Goal: Task Accomplishment & Management: Manage account settings

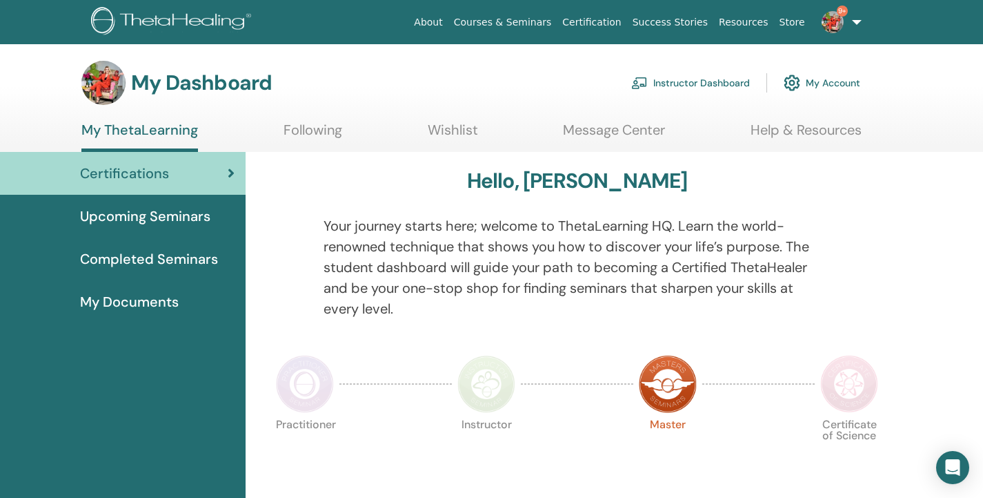
click at [700, 81] on link "Instructor Dashboard" at bounding box center [690, 83] width 119 height 30
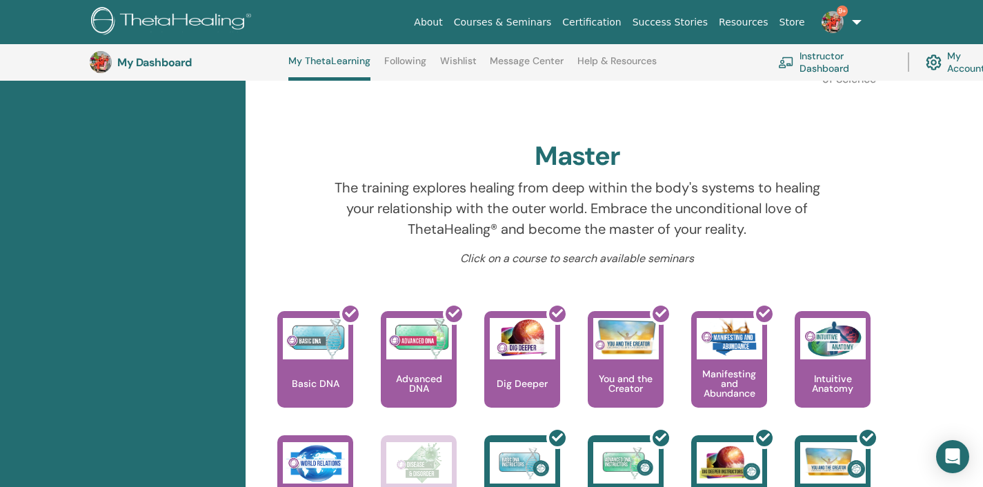
scroll to position [382, 0]
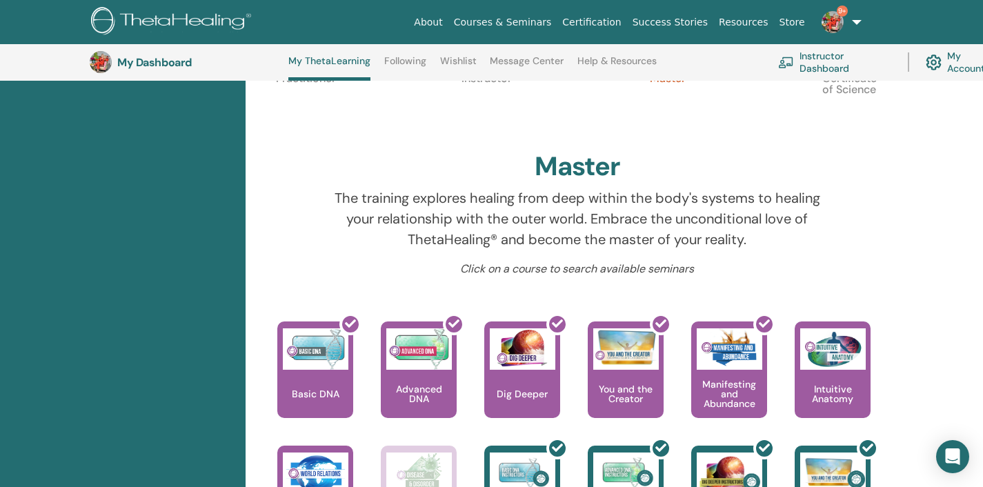
click at [836, 60] on link "Instructor Dashboard" at bounding box center [834, 62] width 113 height 30
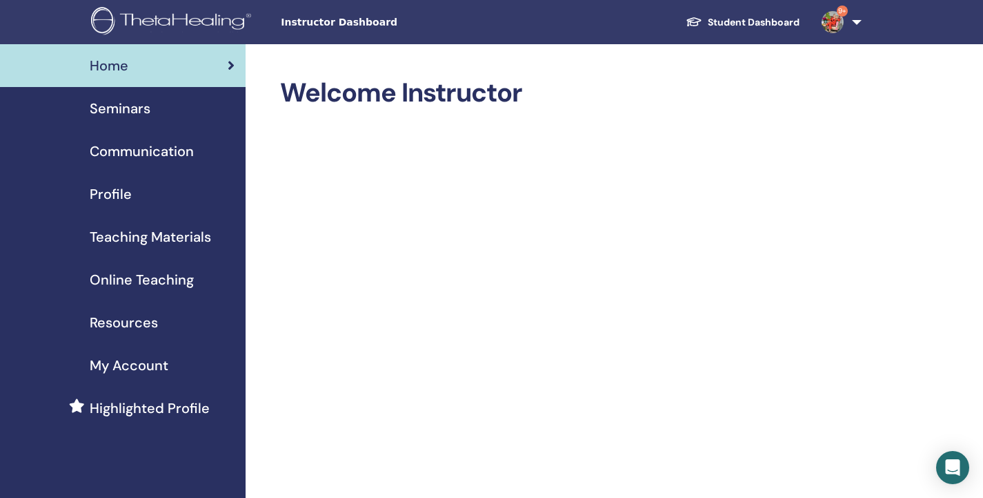
click at [776, 20] on link "Student Dashboard" at bounding box center [743, 23] width 136 height 26
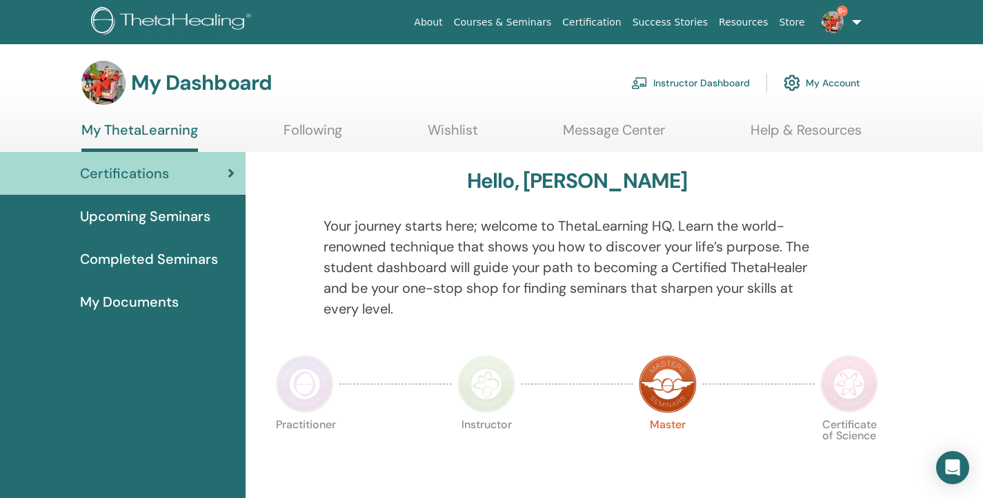
click at [725, 79] on link "Instructor Dashboard" at bounding box center [690, 83] width 119 height 30
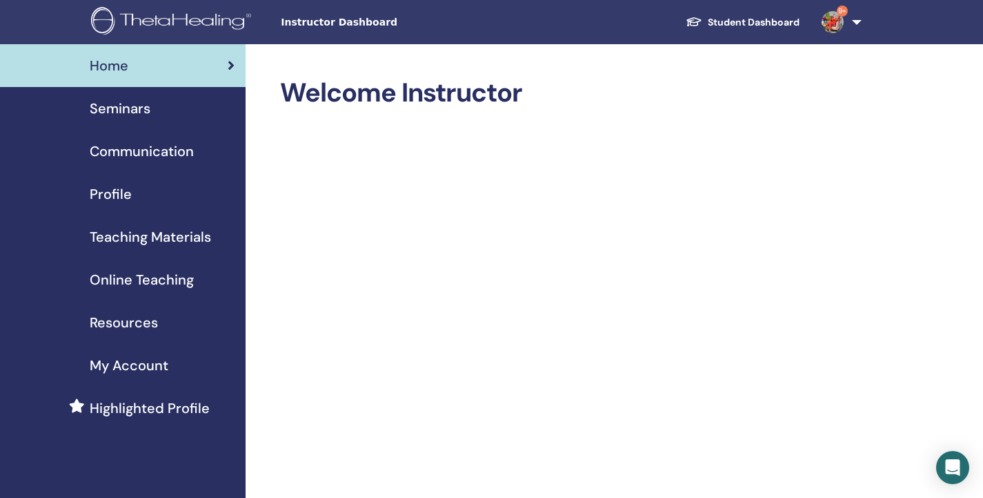
click at [124, 123] on link "Seminars" at bounding box center [123, 108] width 246 height 43
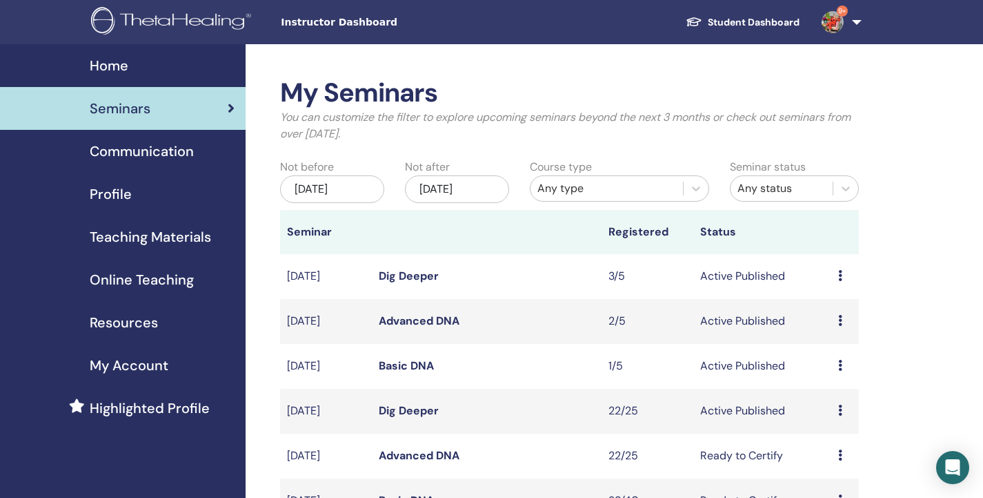
click at [410, 362] on link "Basic DNA" at bounding box center [406, 365] width 55 height 14
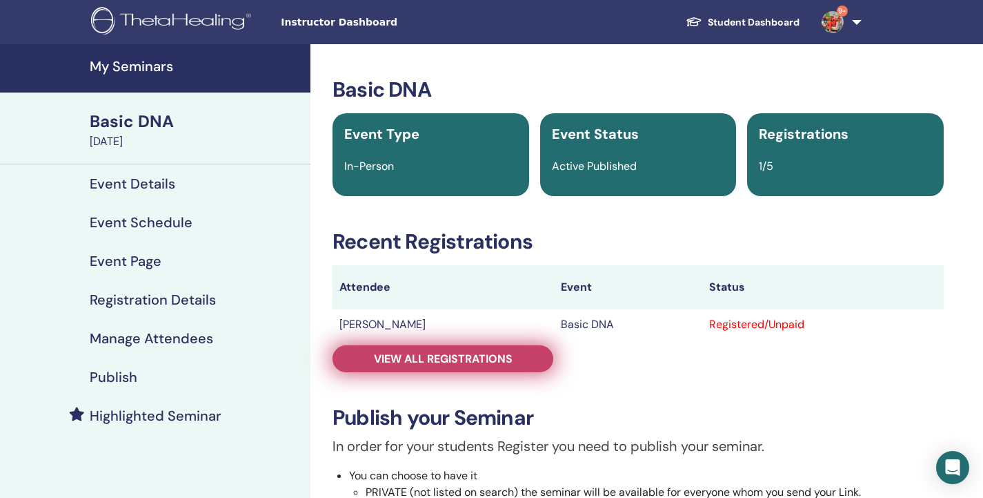
click at [506, 357] on span "View all registrations" at bounding box center [443, 358] width 139 height 14
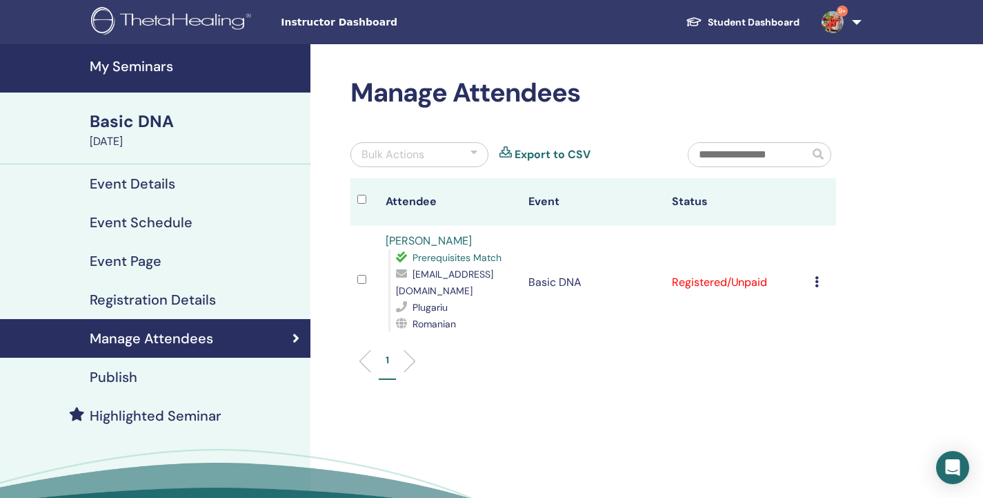
click at [818, 280] on icon at bounding box center [817, 281] width 4 height 11
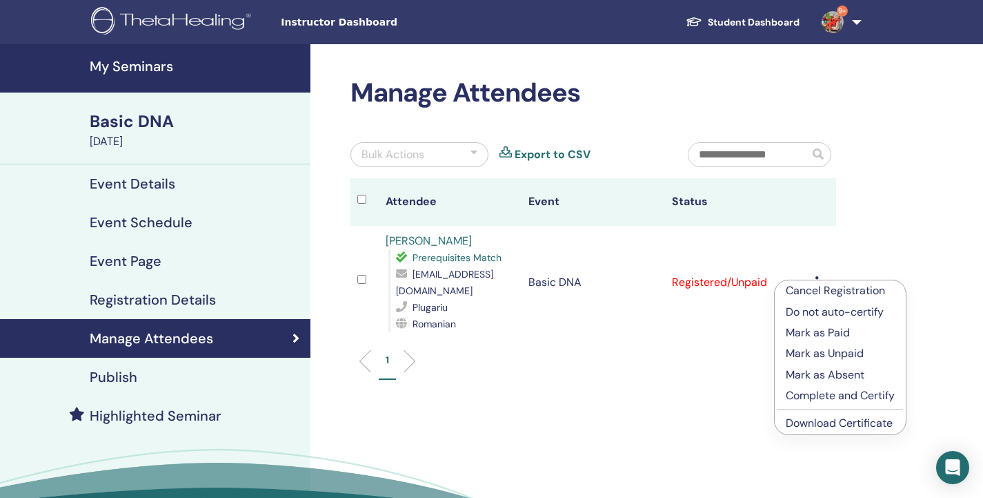
click at [842, 337] on p "Mark as Paid" at bounding box center [840, 332] width 109 height 17
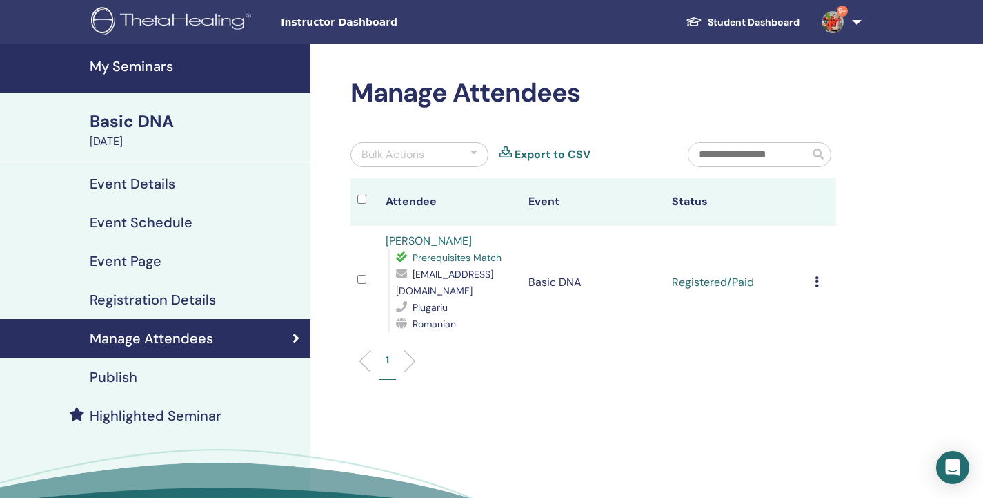
click at [815, 282] on icon at bounding box center [817, 281] width 4 height 11
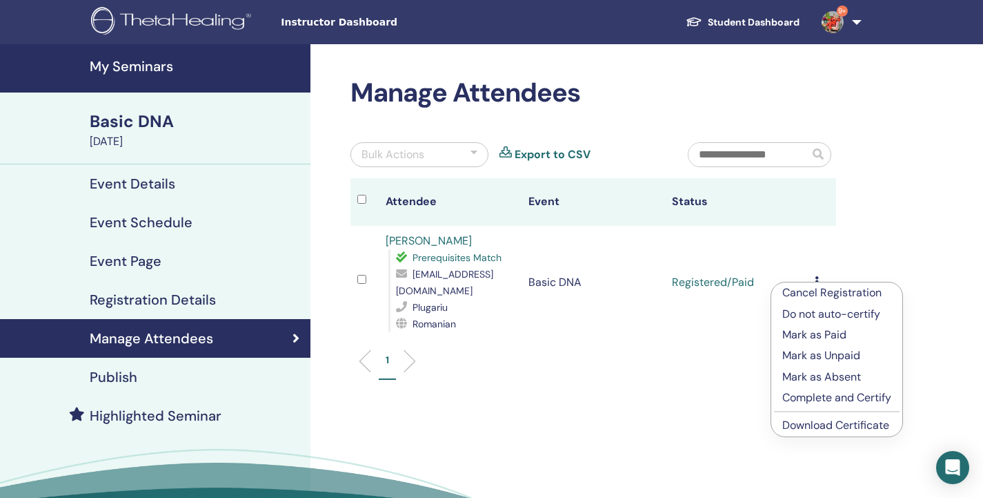
click at [846, 398] on p "Complete and Certify" at bounding box center [837, 397] width 109 height 17
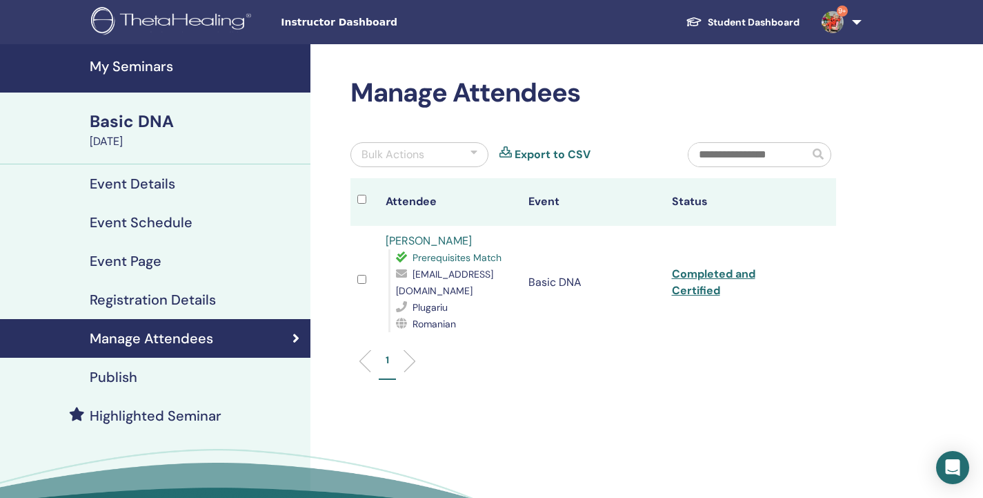
click at [128, 66] on h4 "My Seminars" at bounding box center [196, 66] width 213 height 17
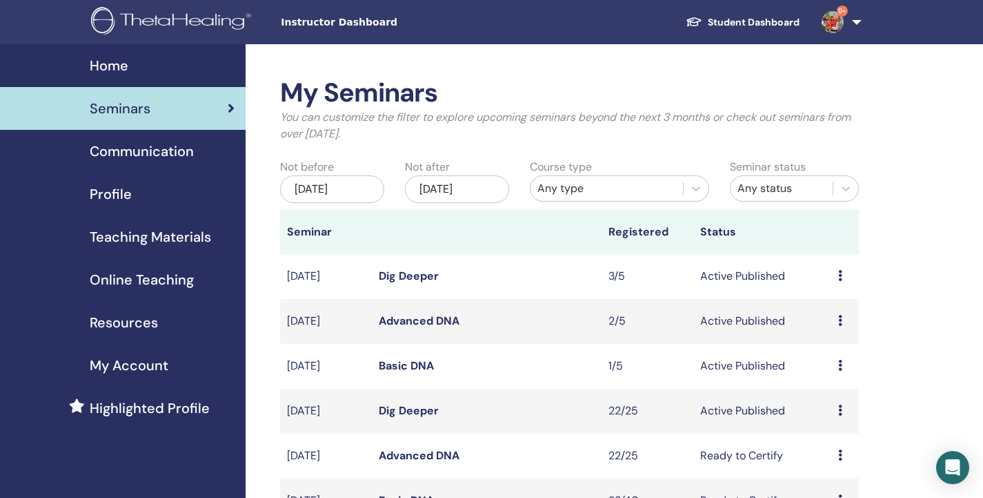
click at [443, 314] on link "Advanced DNA" at bounding box center [419, 320] width 81 height 14
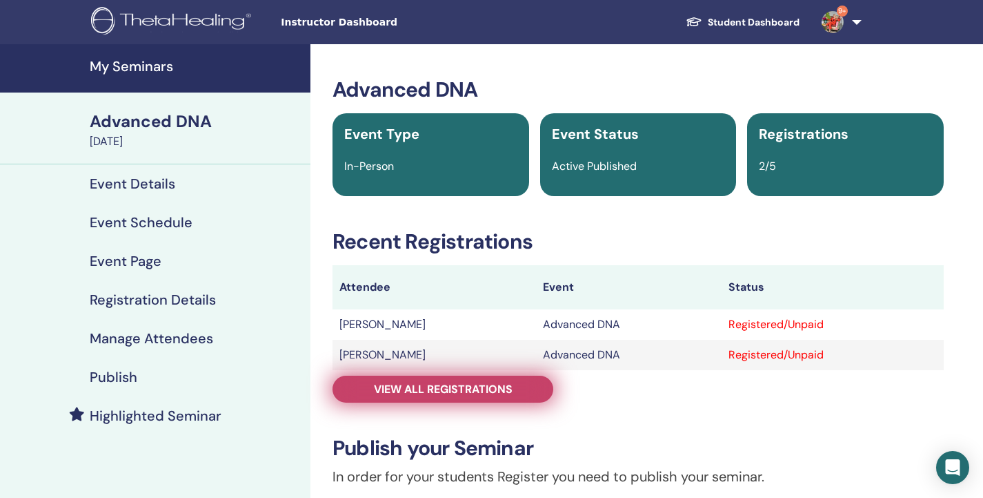
click at [464, 389] on span "View all registrations" at bounding box center [443, 389] width 139 height 14
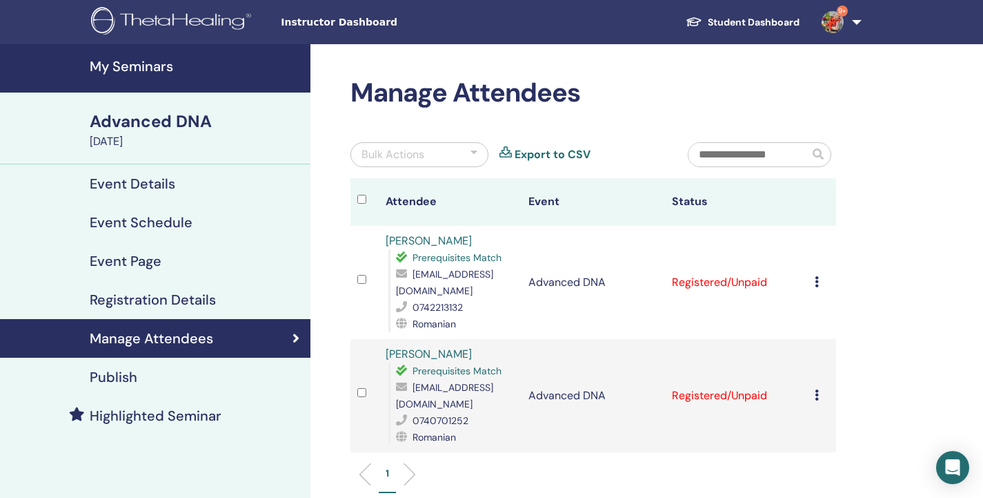
click at [469, 150] on div "Bulk Actions" at bounding box center [420, 154] width 138 height 25
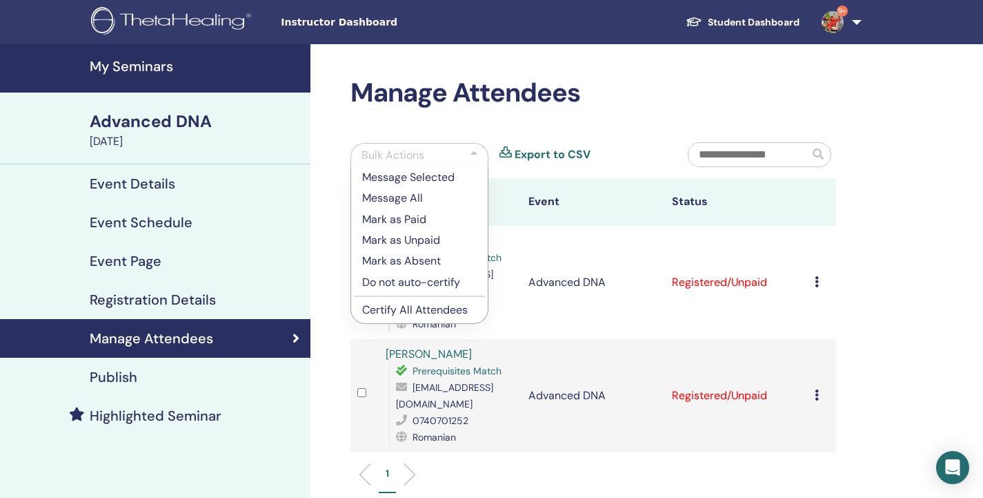
click at [420, 221] on p "Mark as Paid" at bounding box center [419, 219] width 115 height 17
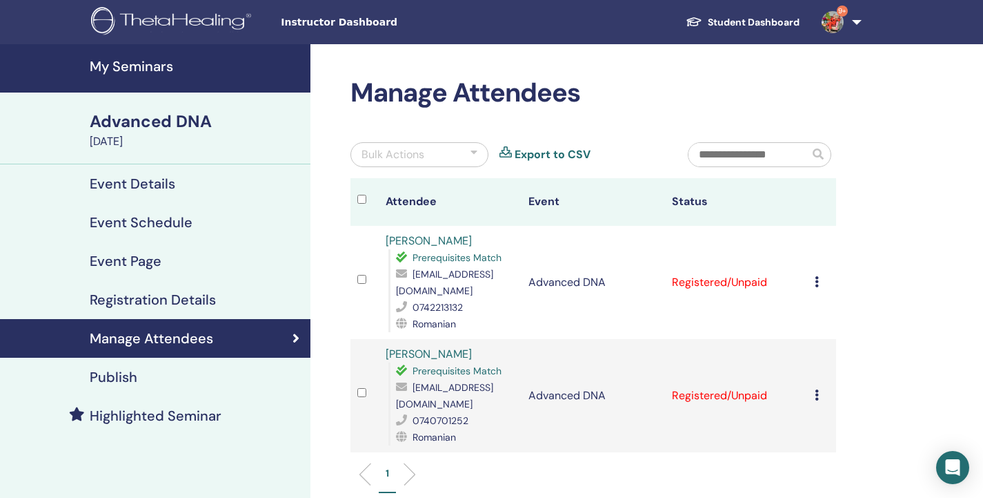
click at [471, 144] on div "Bulk Actions" at bounding box center [420, 154] width 138 height 25
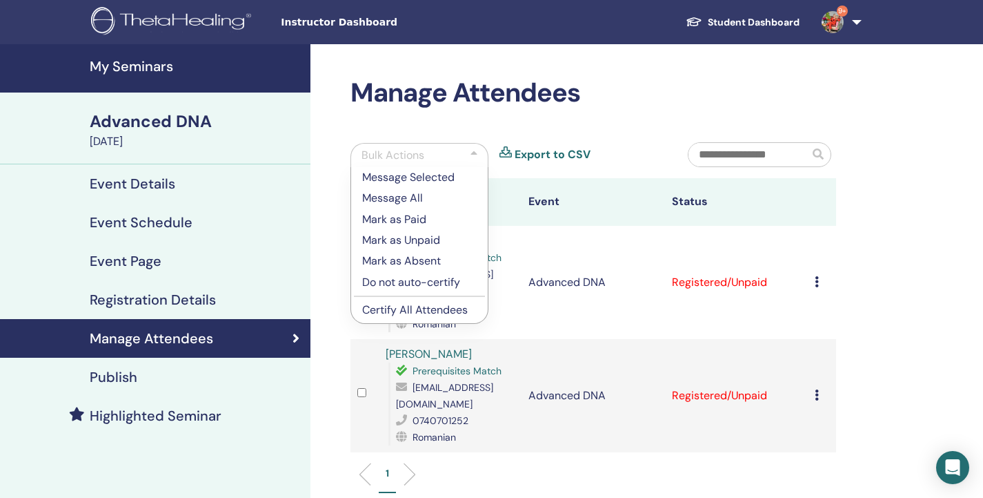
click at [415, 220] on p "Mark as Paid" at bounding box center [419, 219] width 115 height 17
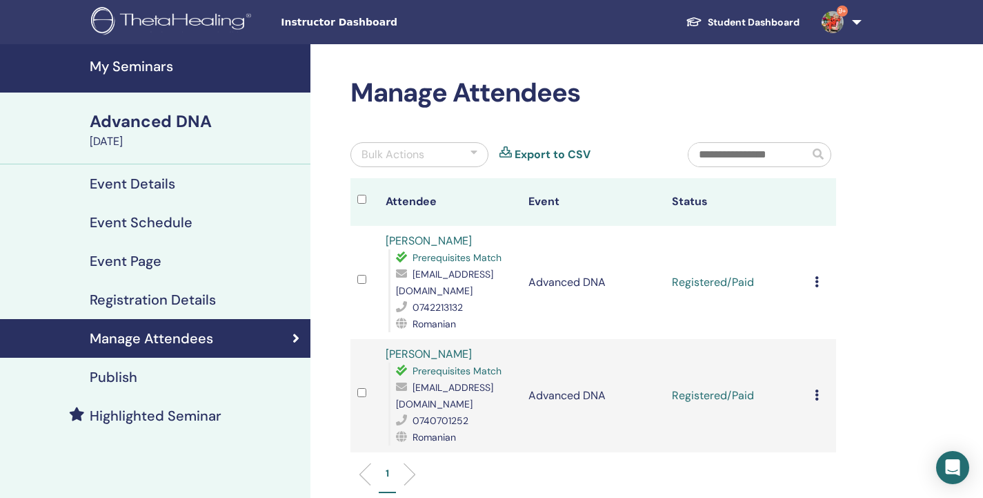
click at [475, 155] on div at bounding box center [474, 154] width 7 height 17
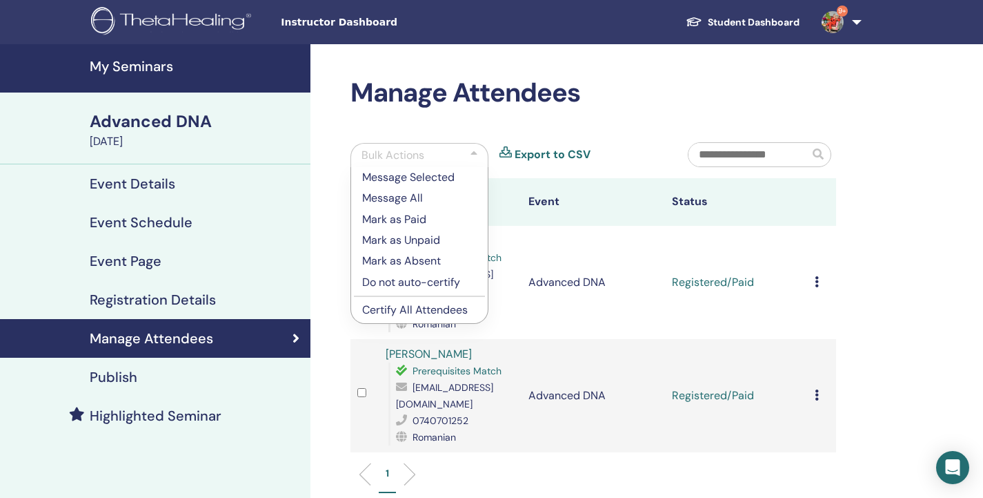
click at [427, 310] on p "Certify All Attendees" at bounding box center [419, 310] width 115 height 17
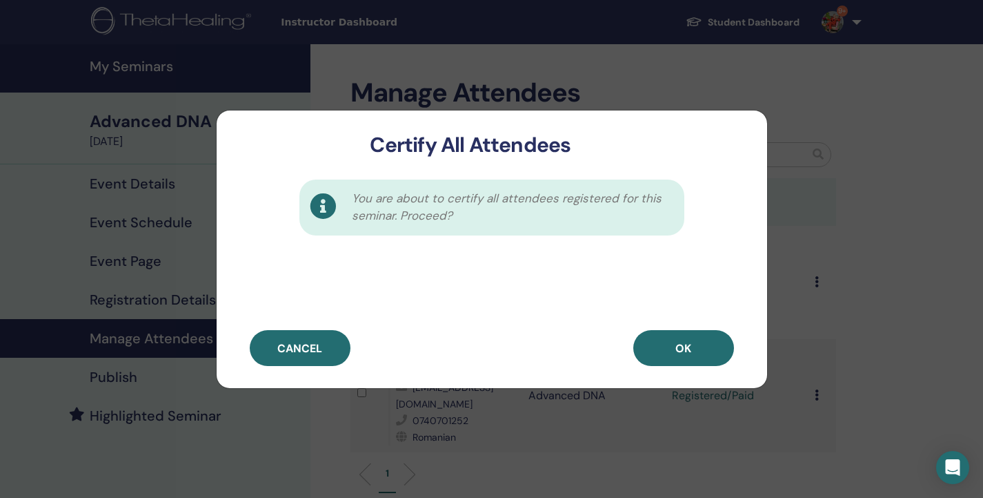
click at [670, 351] on button "OK" at bounding box center [684, 348] width 101 height 36
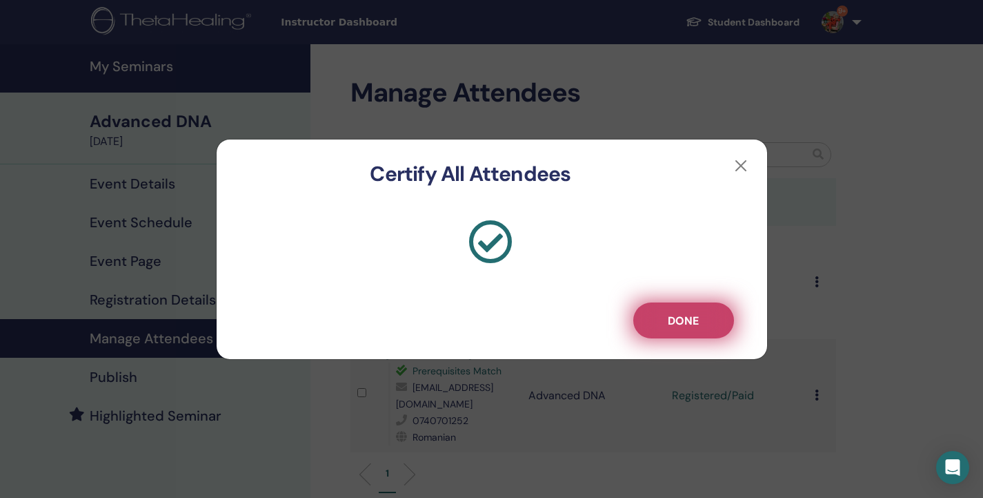
click at [668, 314] on span "Done" at bounding box center [683, 320] width 31 height 14
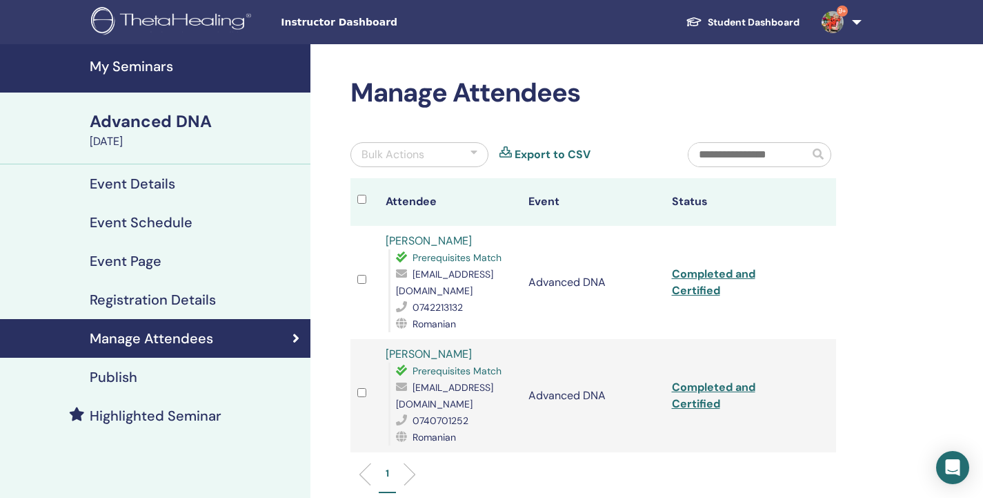
click at [139, 68] on h4 "My Seminars" at bounding box center [196, 66] width 213 height 17
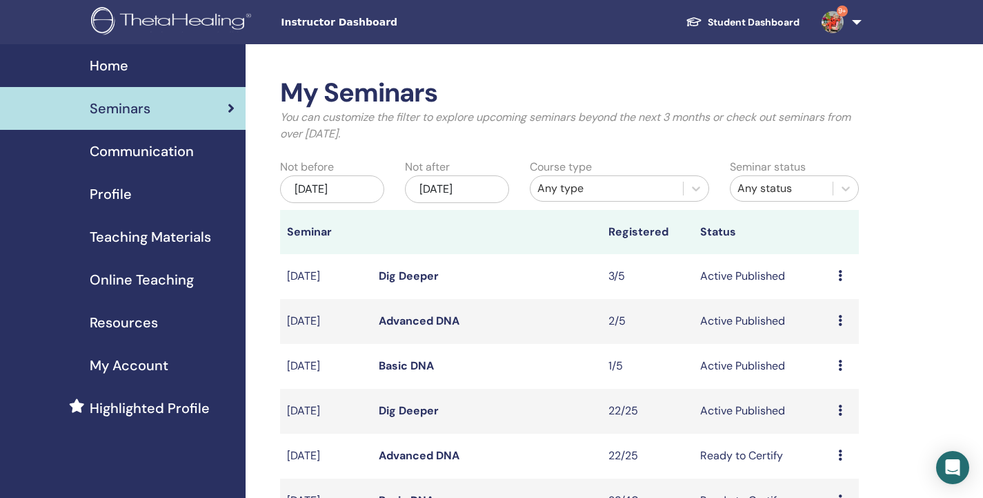
click at [425, 267] on td "Dig Deeper" at bounding box center [487, 276] width 230 height 45
click at [431, 279] on link "Dig Deeper" at bounding box center [409, 275] width 60 height 14
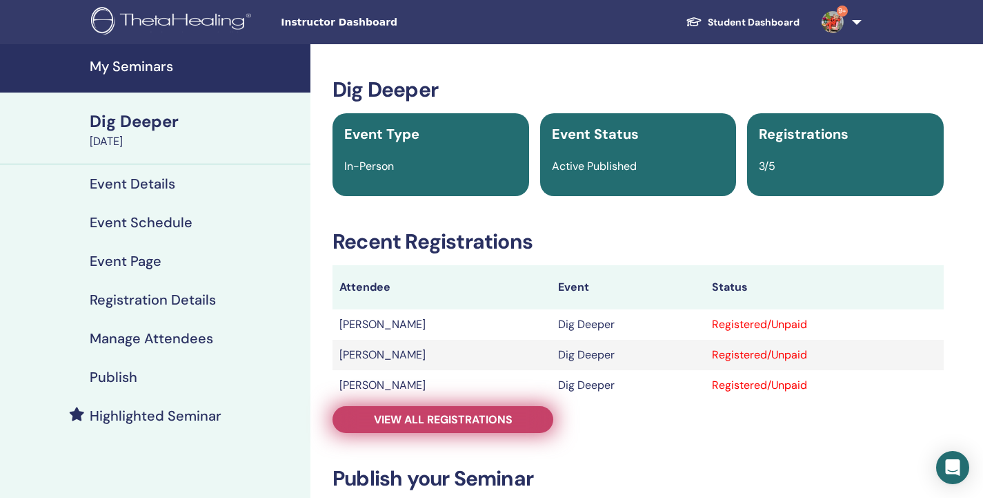
click at [506, 415] on span "View all registrations" at bounding box center [443, 419] width 139 height 14
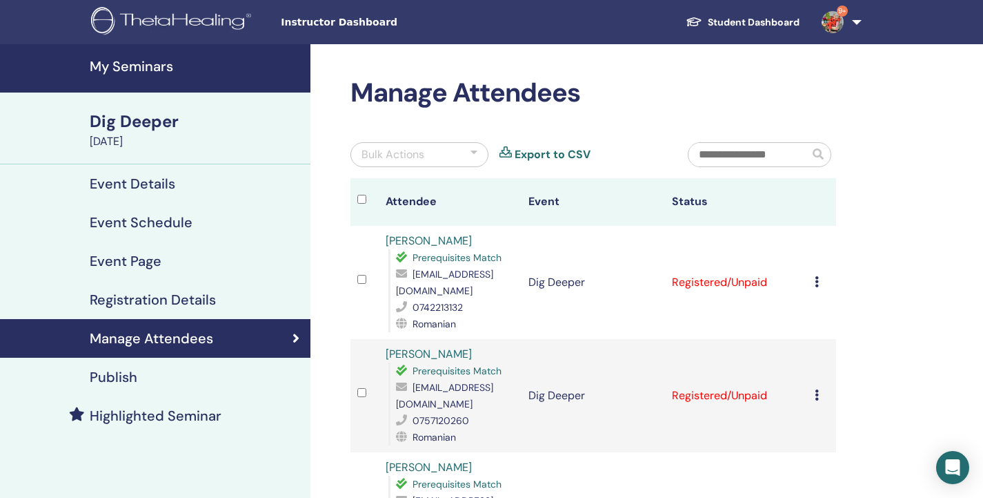
click at [478, 149] on div "Bulk Actions" at bounding box center [420, 154] width 138 height 25
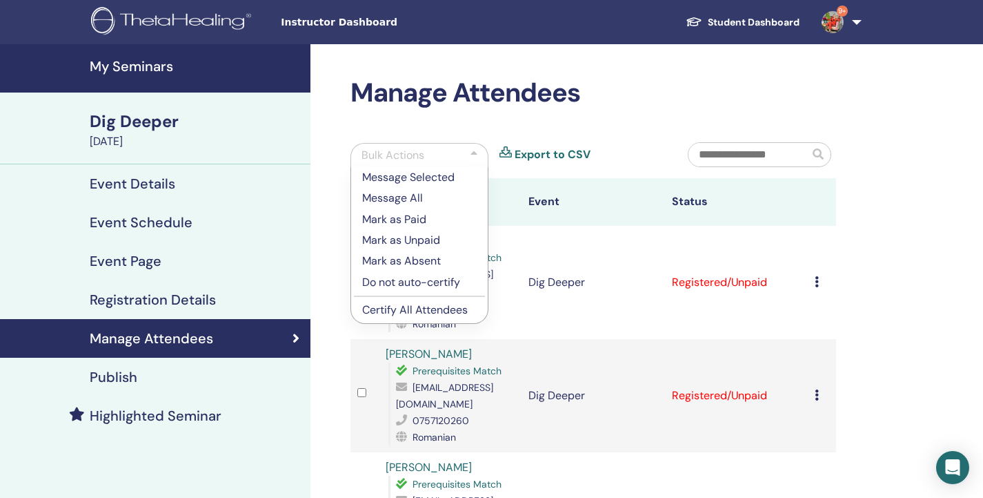
click at [418, 223] on p "Mark as Paid" at bounding box center [419, 219] width 115 height 17
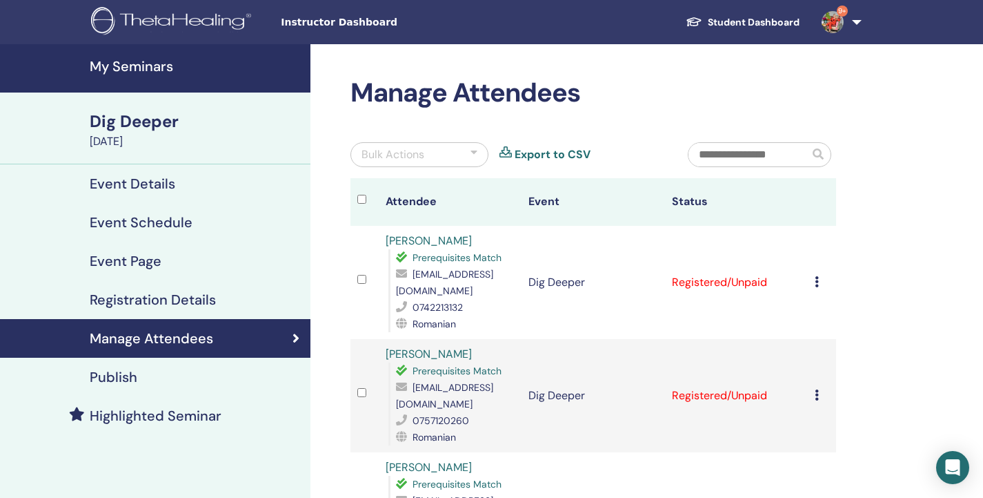
click at [473, 153] on div at bounding box center [474, 154] width 7 height 17
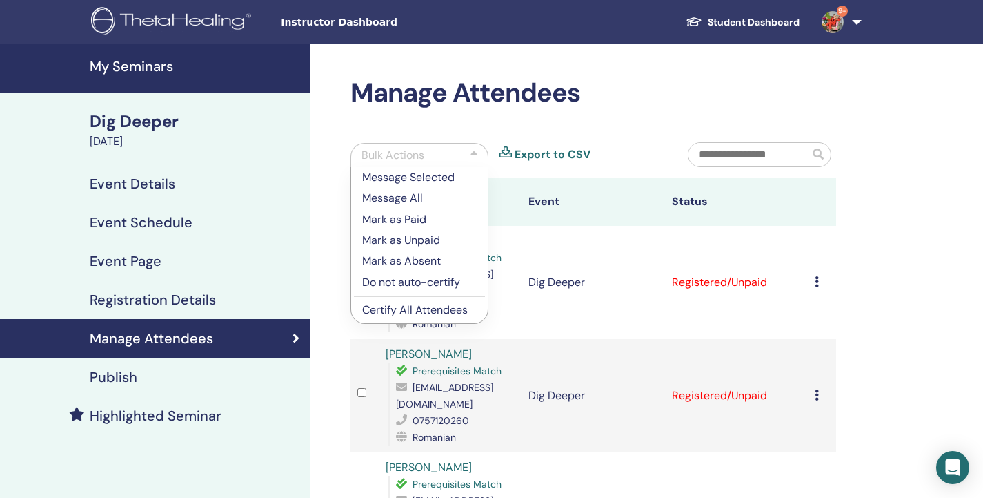
click at [431, 217] on p "Mark as Paid" at bounding box center [419, 219] width 115 height 17
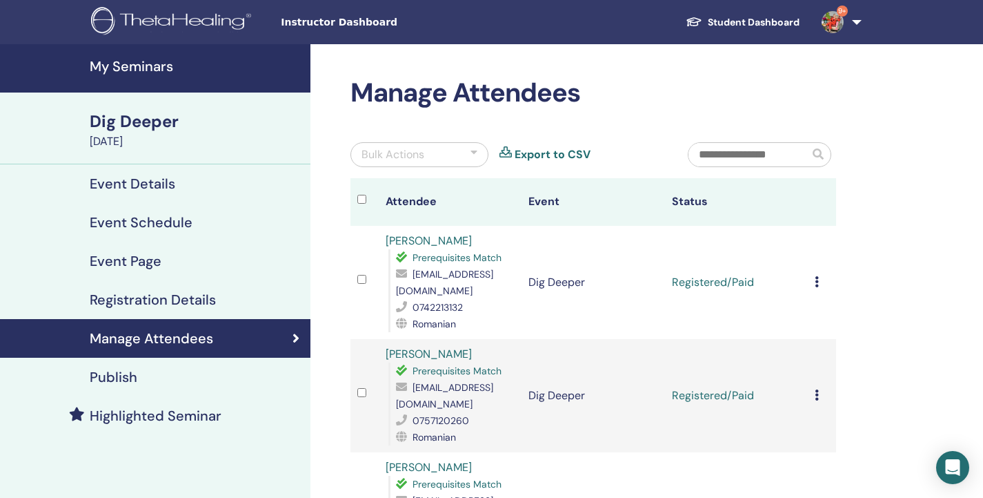
click at [477, 153] on div at bounding box center [474, 154] width 7 height 17
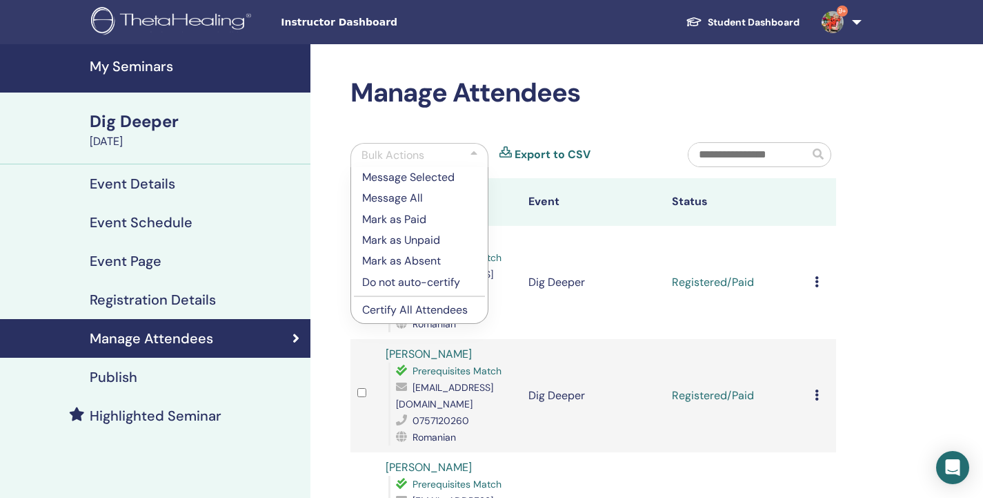
click at [452, 308] on p "Certify All Attendees" at bounding box center [419, 310] width 115 height 17
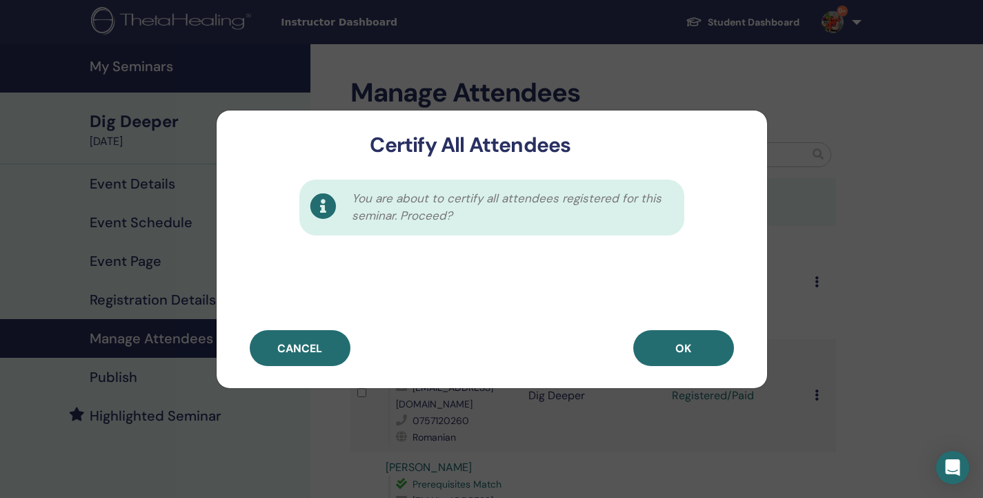
drag, startPoint x: 687, startPoint y: 346, endPoint x: 676, endPoint y: 347, distance: 11.1
click at [685, 346] on span "OK" at bounding box center [684, 348] width 16 height 14
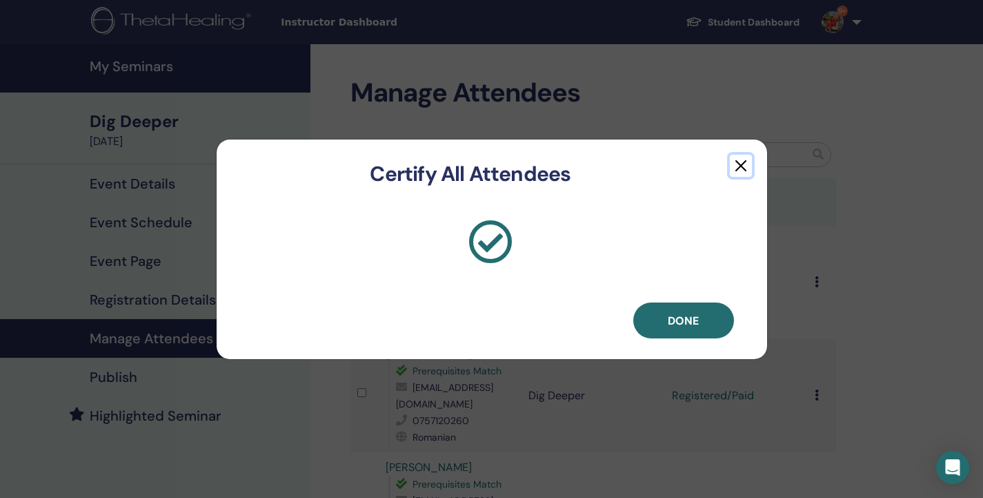
click at [738, 164] on button "button" at bounding box center [741, 166] width 22 height 22
